Goal: Transaction & Acquisition: Purchase product/service

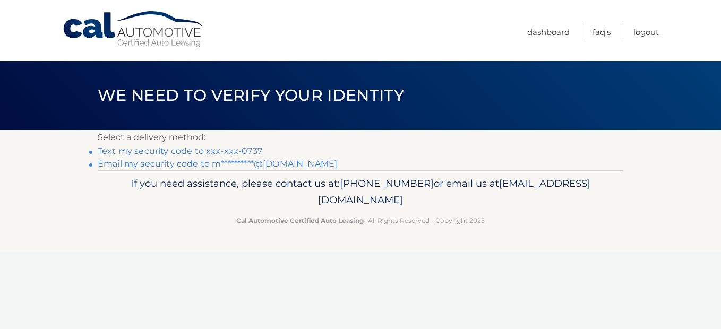
click at [182, 151] on link "Text my security code to xxx-xxx-0737" at bounding box center [180, 151] width 165 height 10
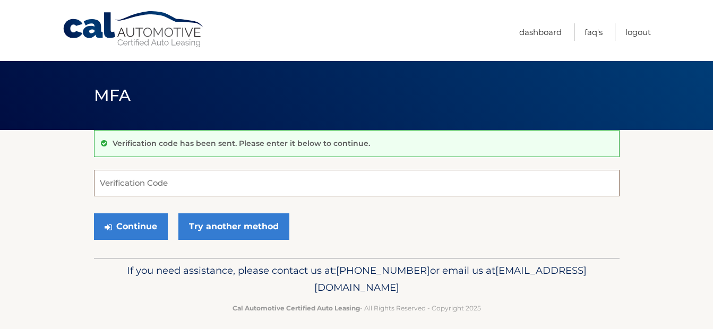
click at [212, 180] on input "Verification Code" at bounding box center [357, 183] width 526 height 27
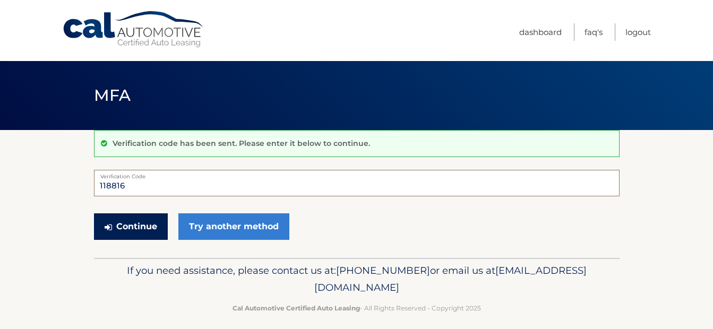
type input "118816"
click at [117, 228] on button "Continue" at bounding box center [131, 226] width 74 height 27
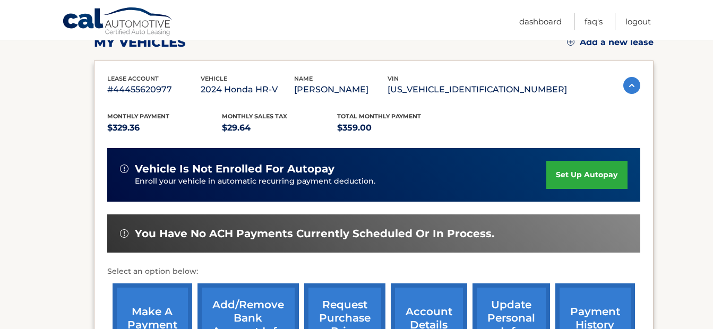
scroll to position [212, 0]
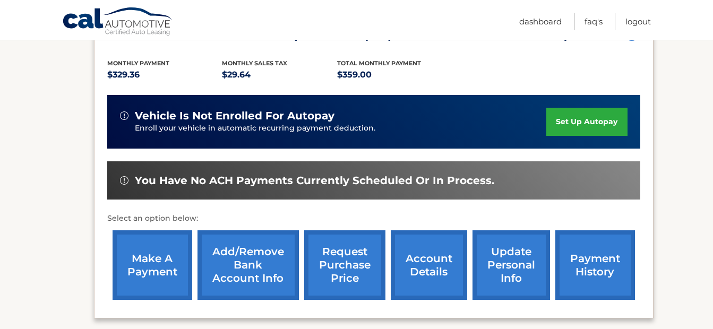
click at [146, 270] on link "make a payment" at bounding box center [153, 265] width 80 height 70
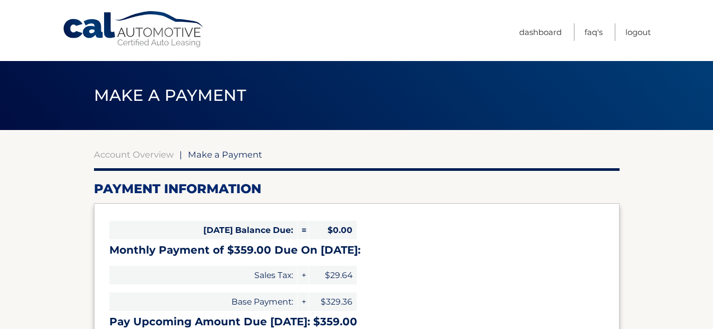
select select "NDMzYmQyODEtMjRiMS00Y2JkLTlmMDctN2E2N2U3YjY3NGU1"
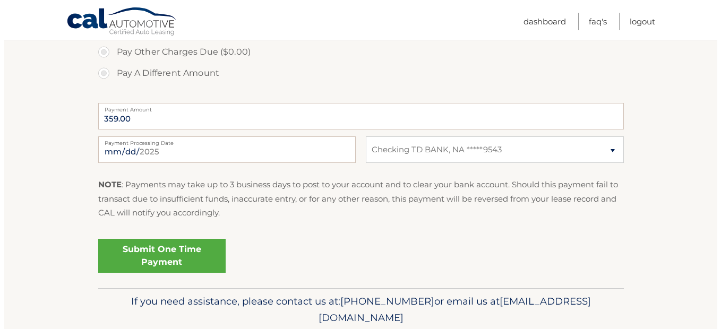
scroll to position [425, 0]
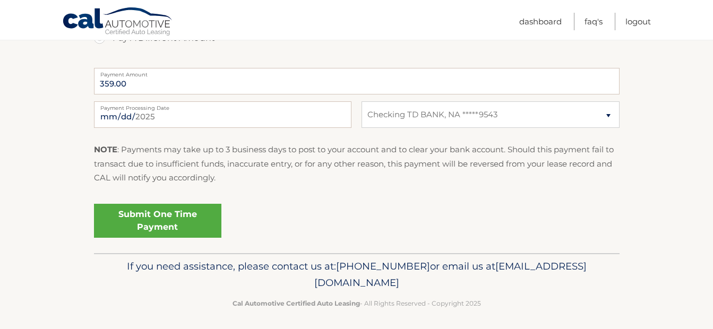
click at [182, 218] on link "Submit One Time Payment" at bounding box center [157, 221] width 127 height 34
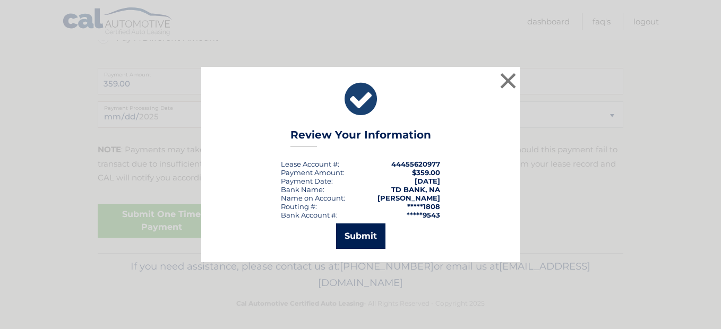
click at [373, 237] on button "Submit" at bounding box center [360, 235] width 49 height 25
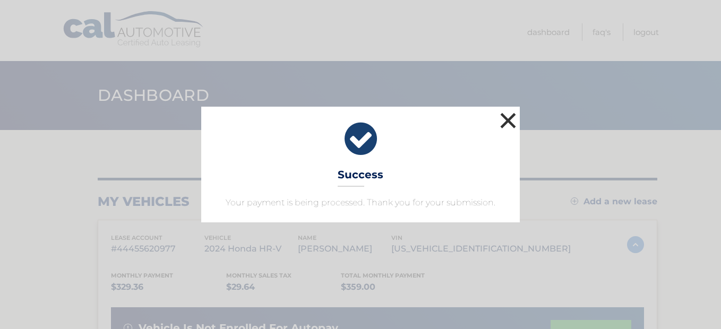
click at [510, 119] on button "×" at bounding box center [507, 120] width 21 height 21
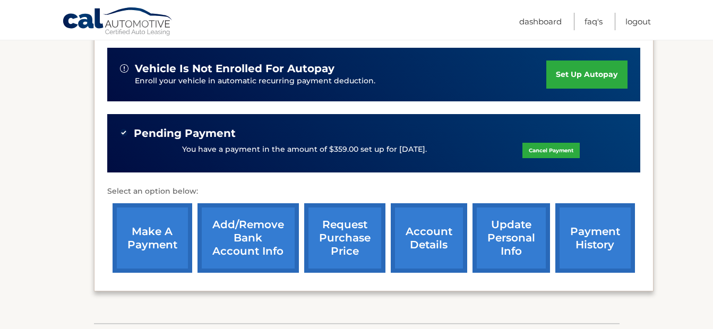
scroll to position [265, 0]
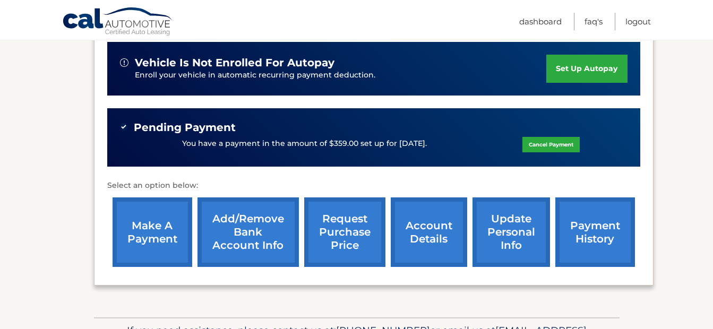
click at [591, 248] on link "payment history" at bounding box center [595, 232] width 80 height 70
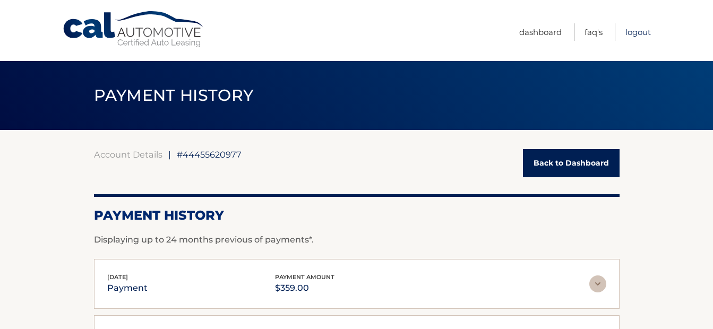
click at [636, 31] on link "Logout" at bounding box center [637, 32] width 25 height 18
